Goal: Navigation & Orientation: Find specific page/section

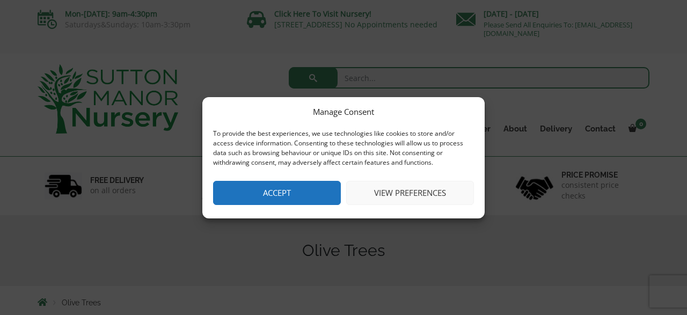
click at [298, 194] on button "Accept" at bounding box center [277, 193] width 128 height 24
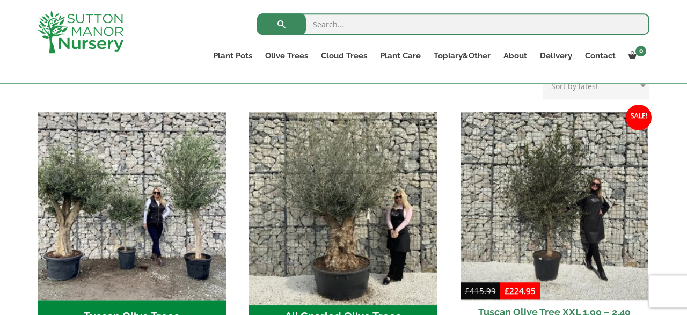
scroll to position [335, 0]
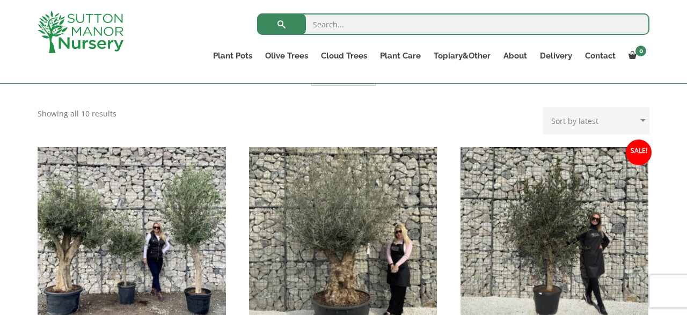
click at [344, 211] on img "Visit product category All Gnarled Olive Trees" at bounding box center [342, 240] width 197 height 197
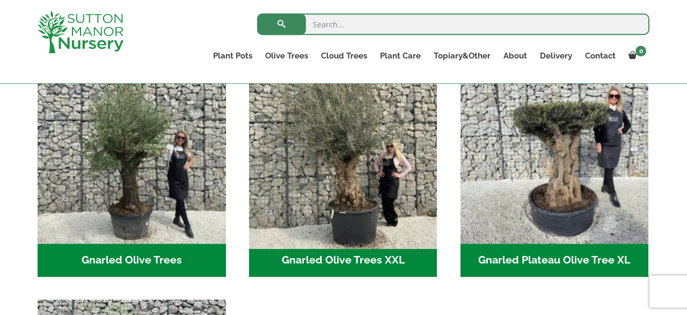
scroll to position [260, 0]
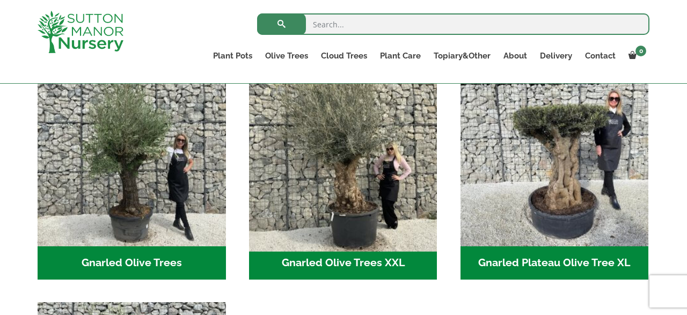
click at [368, 189] on img "Visit product category Gnarled Olive Trees XXL" at bounding box center [342, 152] width 197 height 197
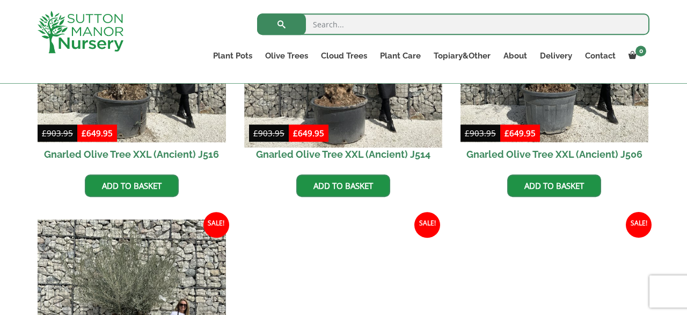
scroll to position [1451, 0]
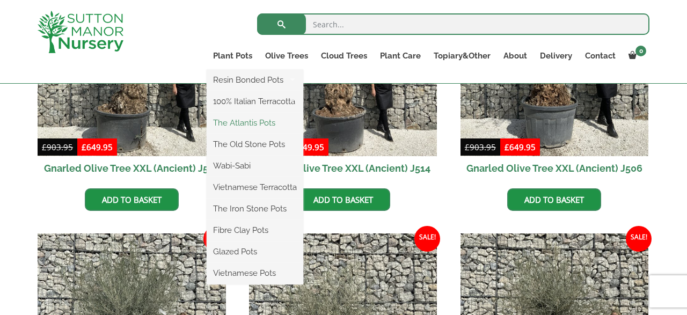
click at [251, 127] on link "The Atlantis Pots" at bounding box center [255, 123] width 97 height 16
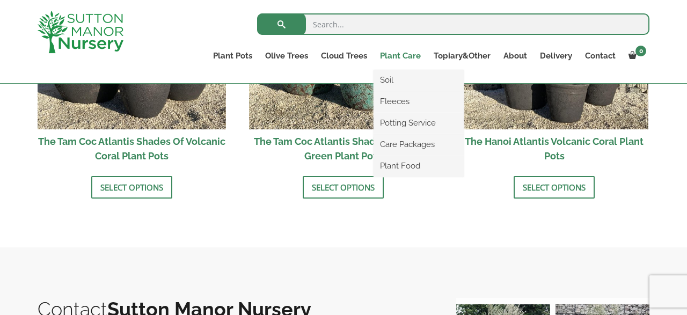
scroll to position [1041, 0]
